Goal: Navigation & Orientation: Understand site structure

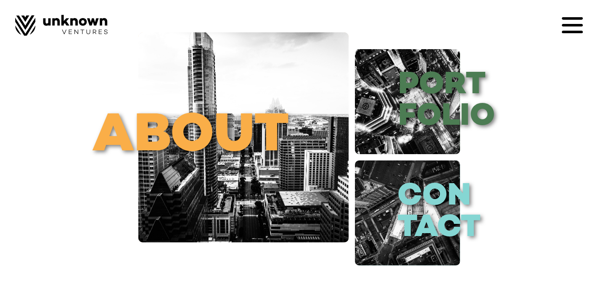
click at [567, 26] on icon at bounding box center [572, 25] width 21 height 3
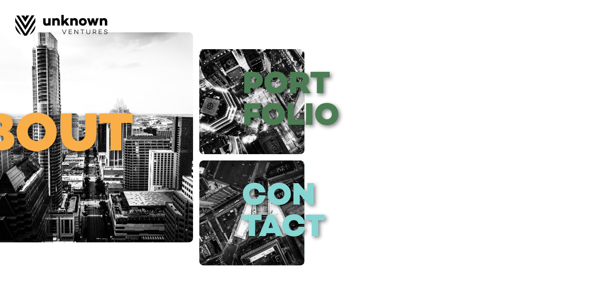
click at [88, 132] on div at bounding box center [299, 140] width 598 height 281
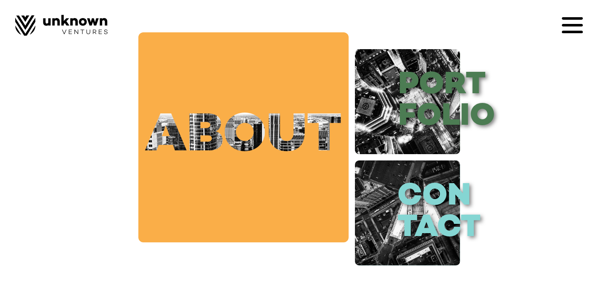
click at [159, 135] on link "about" at bounding box center [243, 137] width 210 height 210
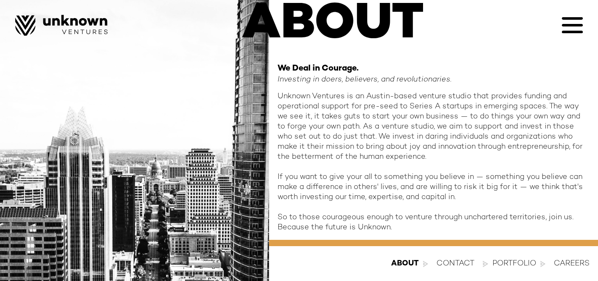
scroll to position [84, 0]
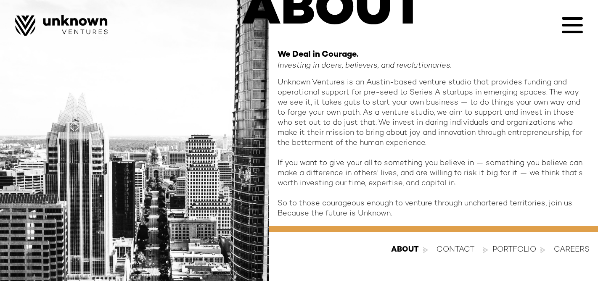
click at [447, 250] on div "contact" at bounding box center [456, 250] width 38 height 10
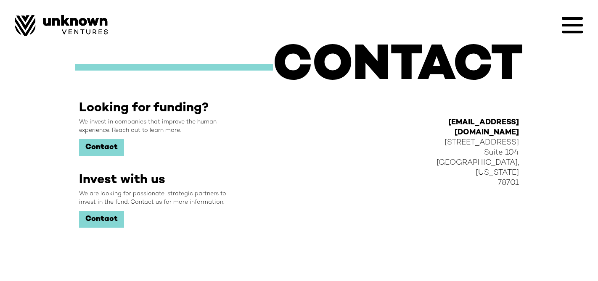
click at [571, 21] on icon at bounding box center [572, 25] width 21 height 21
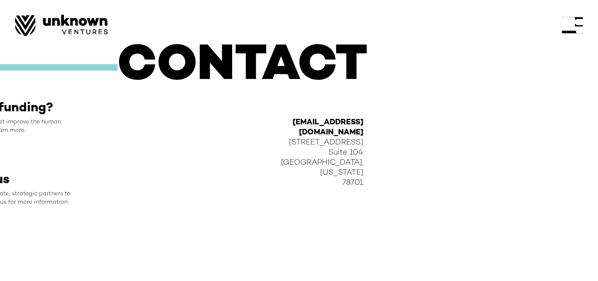
click at [570, 24] on div at bounding box center [572, 25] width 21 height 21
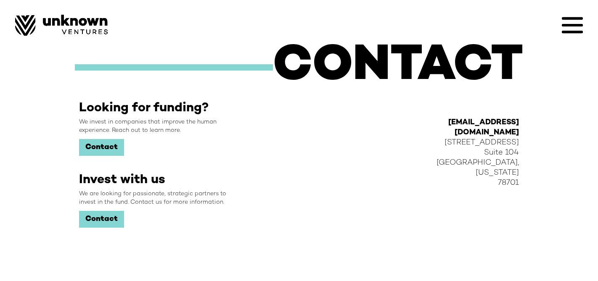
click at [26, 25] on img at bounding box center [61, 25] width 93 height 21
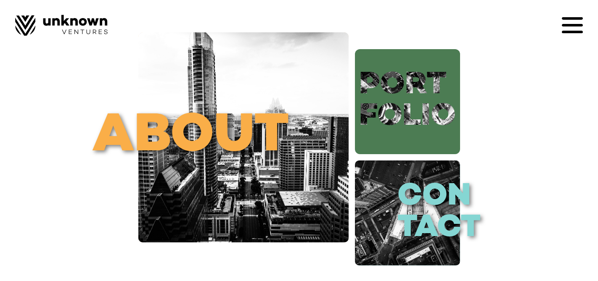
click at [443, 101] on link "port folio" at bounding box center [407, 101] width 105 height 105
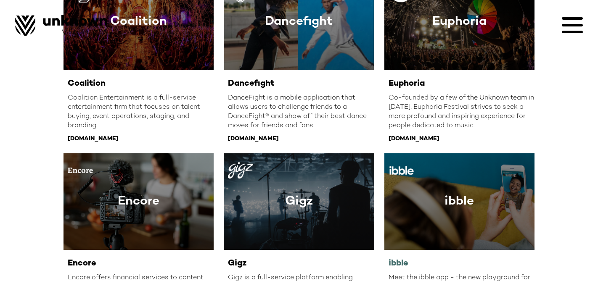
scroll to position [344, 0]
